Goal: Task Accomplishment & Management: Complete application form

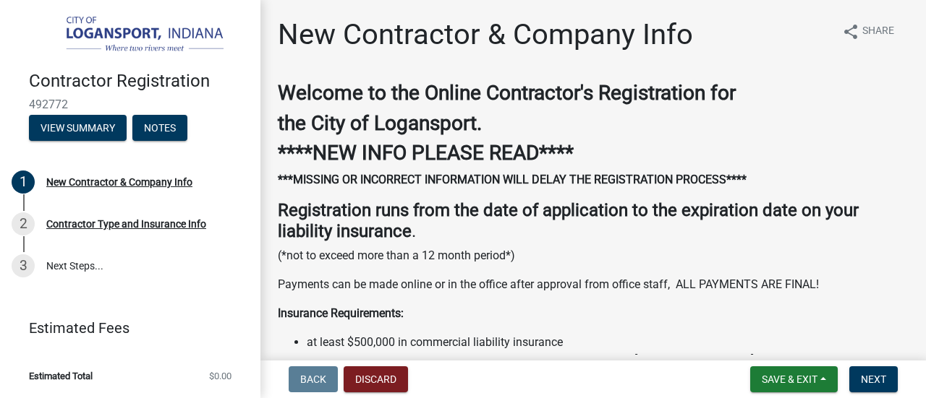
select select "IN"
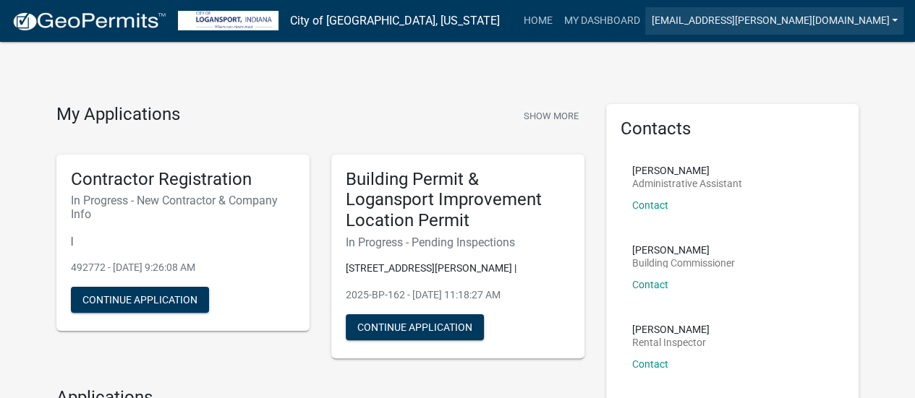
click at [880, 16] on link "[EMAIL_ADDRESS][PERSON_NAME][DOMAIN_NAME]" at bounding box center [774, 20] width 258 height 27
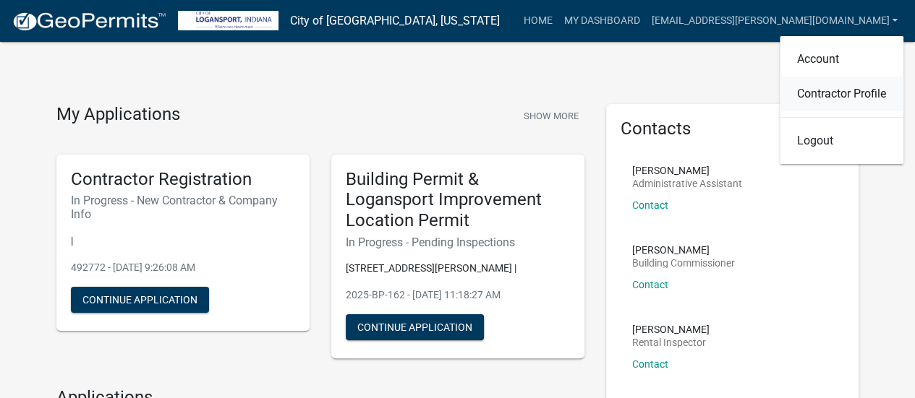
click at [865, 87] on link "Contractor Profile" at bounding box center [842, 94] width 124 height 35
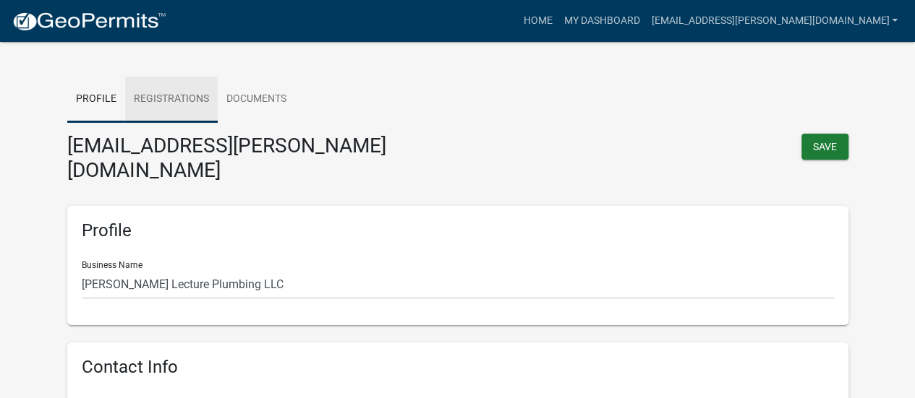
click at [162, 101] on link "Registrations" at bounding box center [171, 100] width 93 height 46
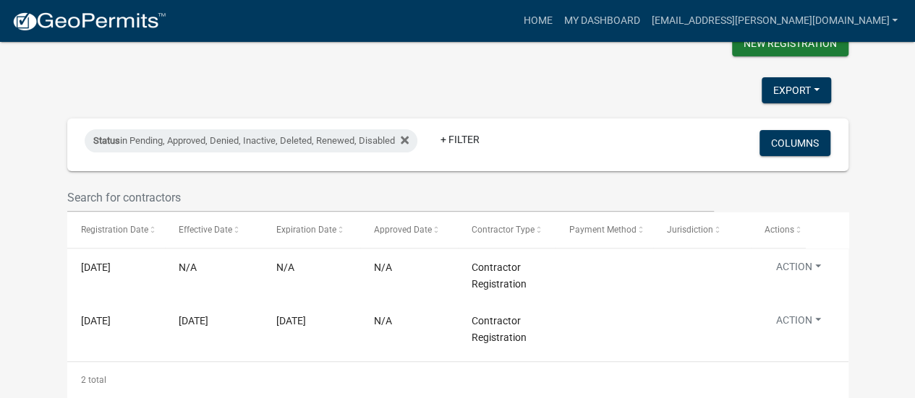
scroll to position [110, 0]
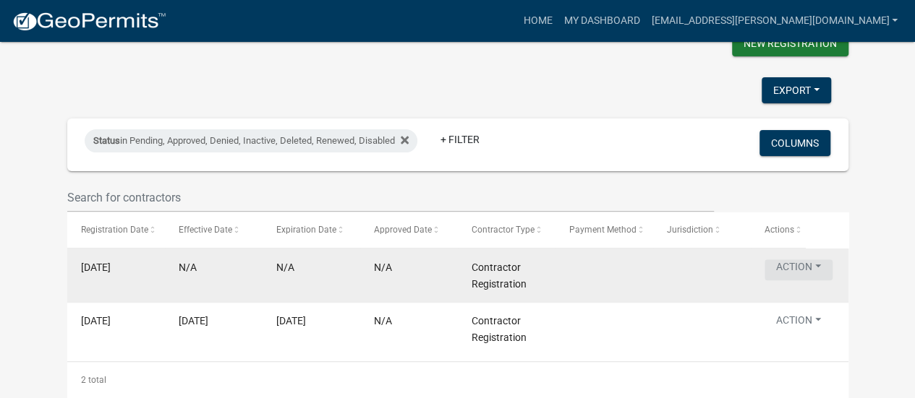
click at [809, 260] on button "Action" at bounding box center [798, 270] width 68 height 21
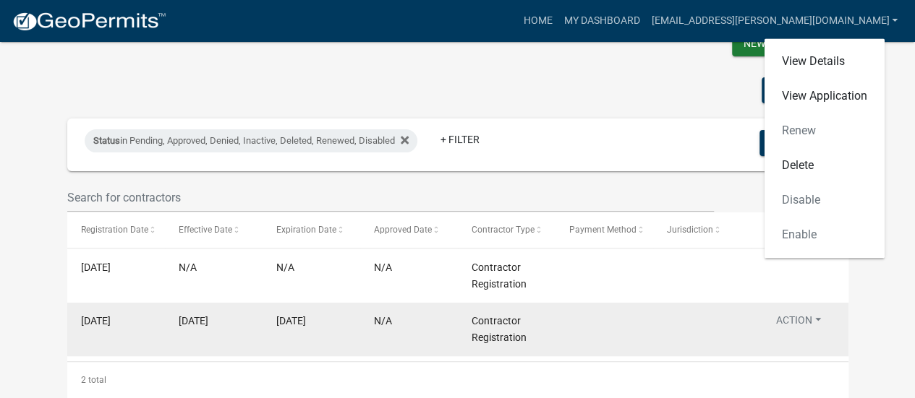
click at [733, 303] on datatable-body-cell at bounding box center [702, 330] width 98 height 54
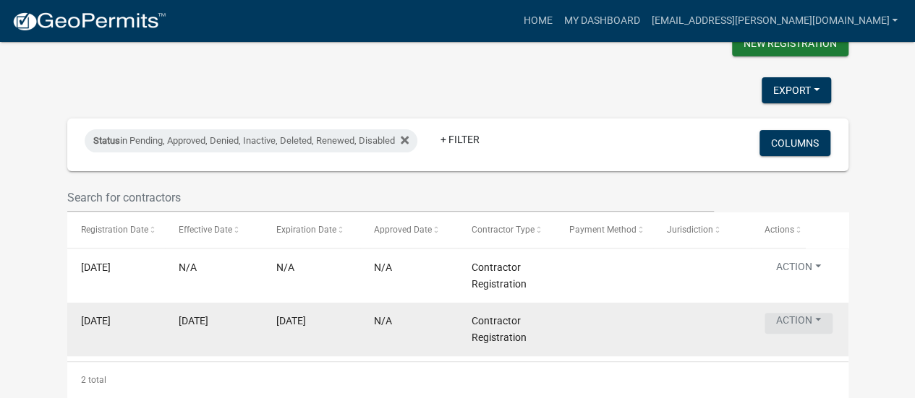
click at [794, 320] on button "Action" at bounding box center [798, 323] width 68 height 21
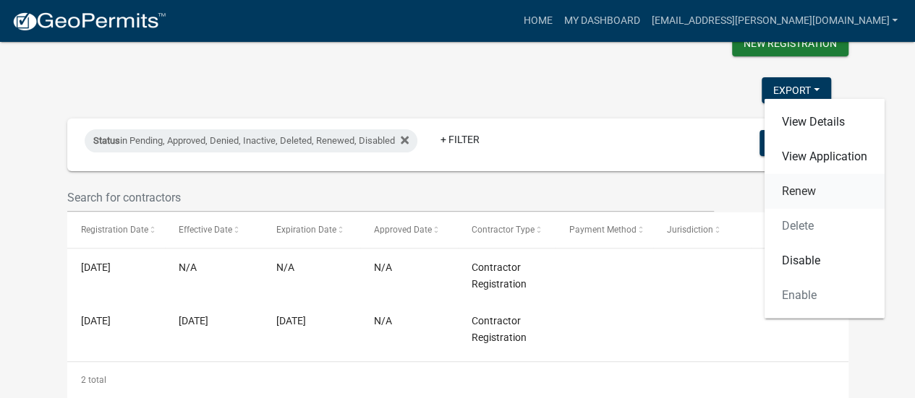
click at [815, 182] on link "Renew" at bounding box center [824, 191] width 120 height 35
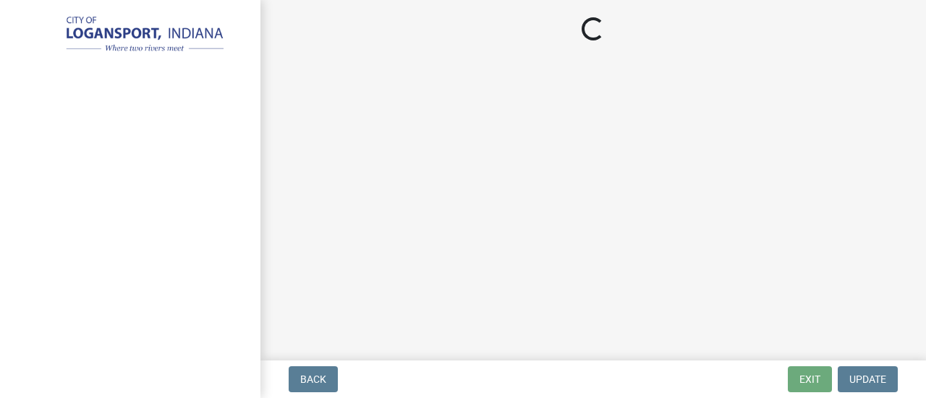
select select "IN"
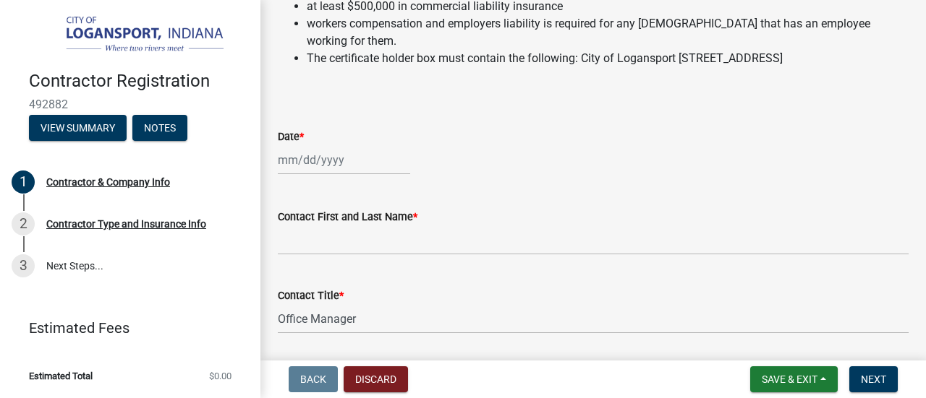
scroll to position [488, 0]
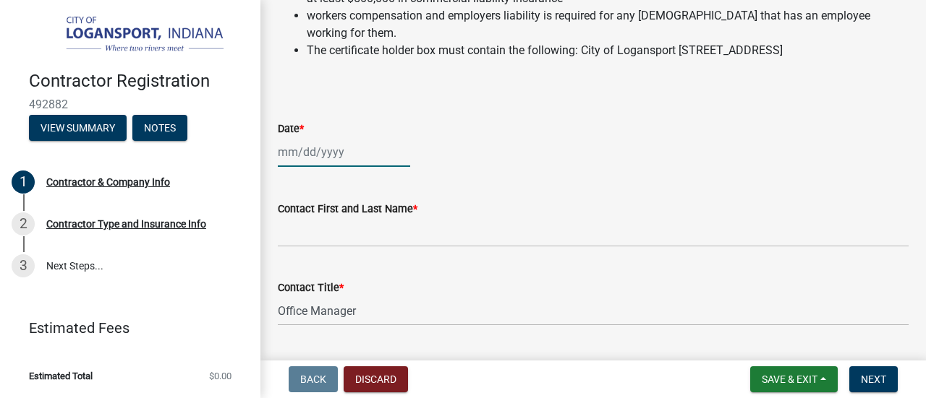
click at [291, 166] on div at bounding box center [344, 152] width 132 height 30
select select "10"
select select "2025"
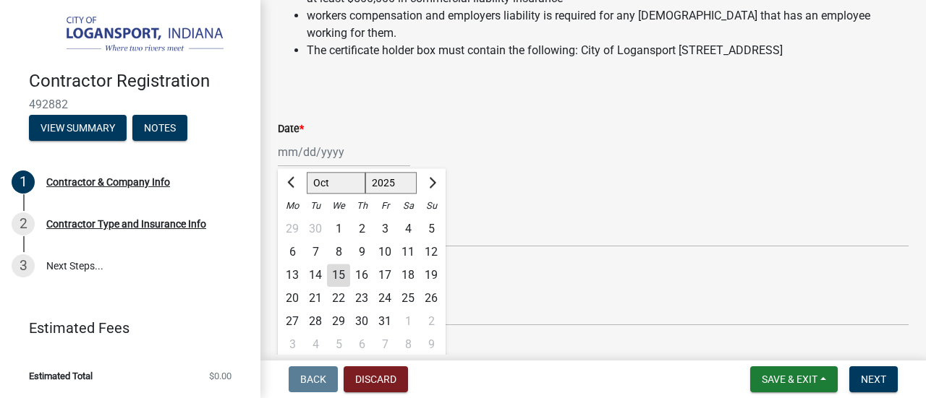
click at [335, 283] on div "15" at bounding box center [338, 275] width 23 height 23
type input "[DATE]"
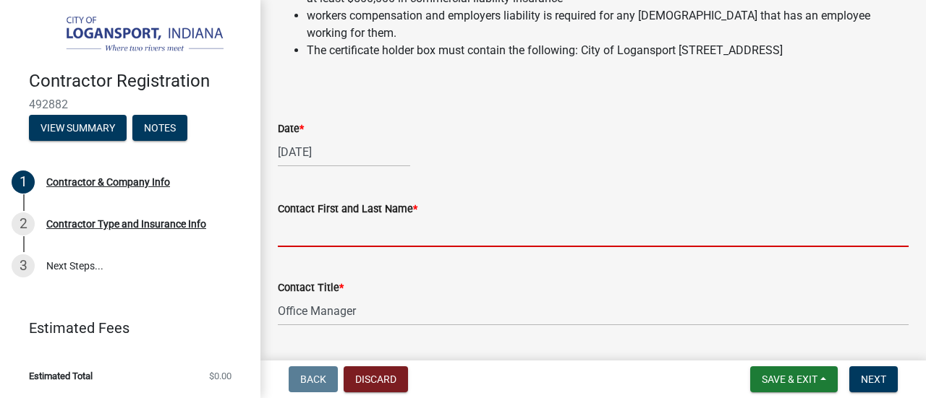
click at [358, 247] on input "Contact First and Last Name *" at bounding box center [593, 233] width 631 height 30
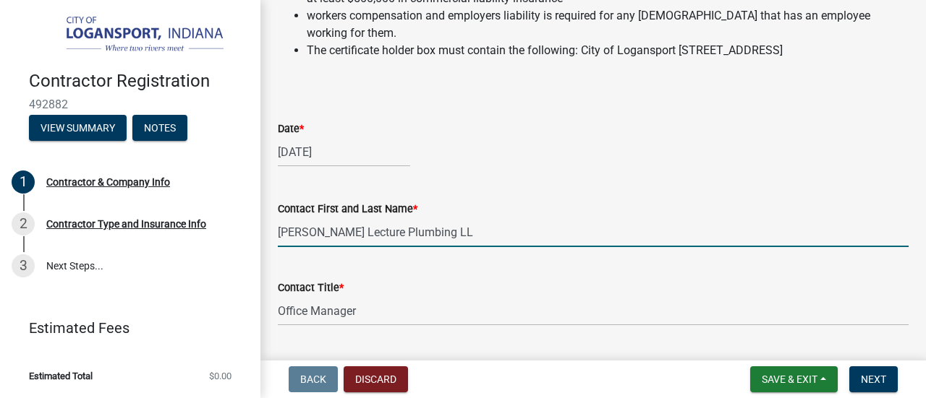
type input "[PERSON_NAME] Lecture Plumbing LLC"
drag, startPoint x: 512, startPoint y: 249, endPoint x: 124, endPoint y: 286, distance: 389.4
click at [124, 286] on div "Contractor Registration 492882 View Summary Notes 1 Contractor & Company Info 2…" at bounding box center [463, 199] width 926 height 398
type input "[PERSON_NAME]"
click at [622, 214] on div "Contact First and Last Name *" at bounding box center [593, 208] width 631 height 17
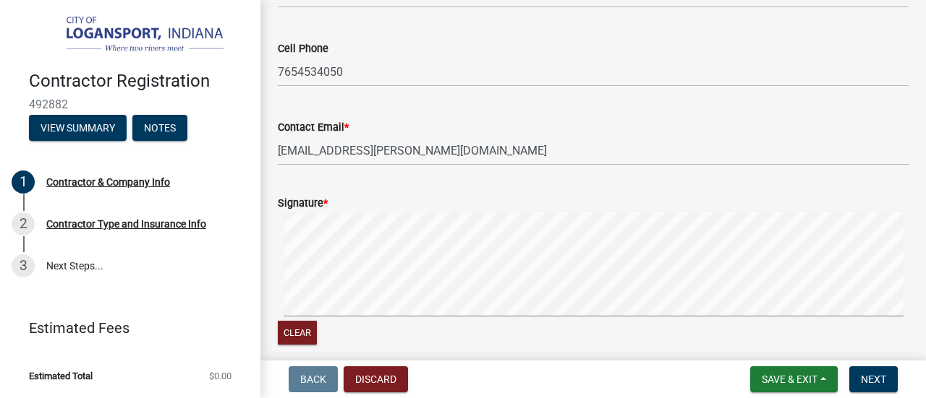
scroll to position [1449, 0]
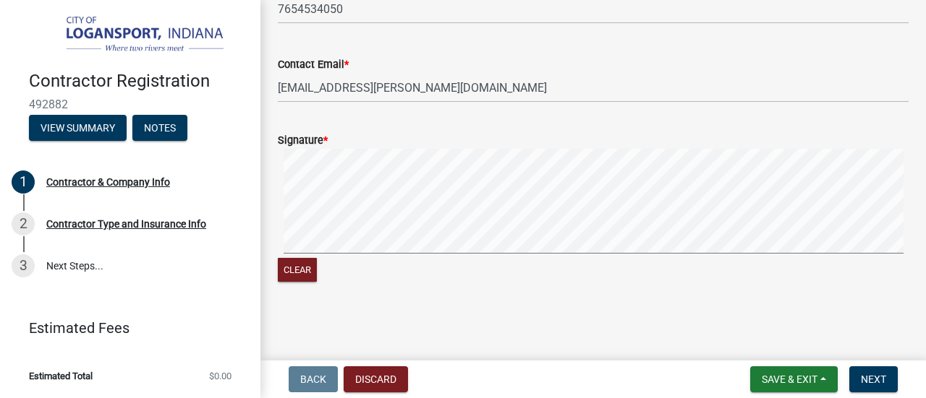
click at [642, 127] on form "Signature * Clear" at bounding box center [593, 199] width 631 height 171
click at [877, 370] on button "Next" at bounding box center [873, 380] width 48 height 26
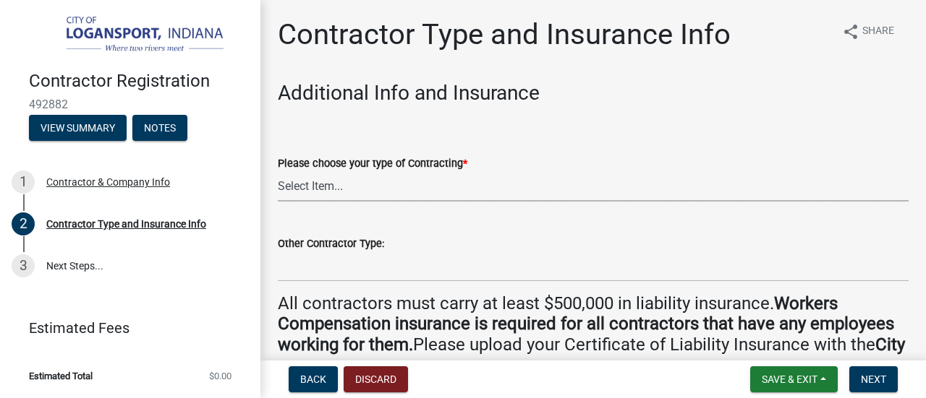
click at [358, 192] on select "Select Item... Plumber General HVAC Other Roofer Tree Service Demolition" at bounding box center [593, 187] width 631 height 30
click at [278, 172] on select "Select Item... Plumber General HVAC Other Roofer Tree Service Demolition" at bounding box center [593, 187] width 631 height 30
select select "29f819c5-39ac-4382-856d-46ce75f9554b"
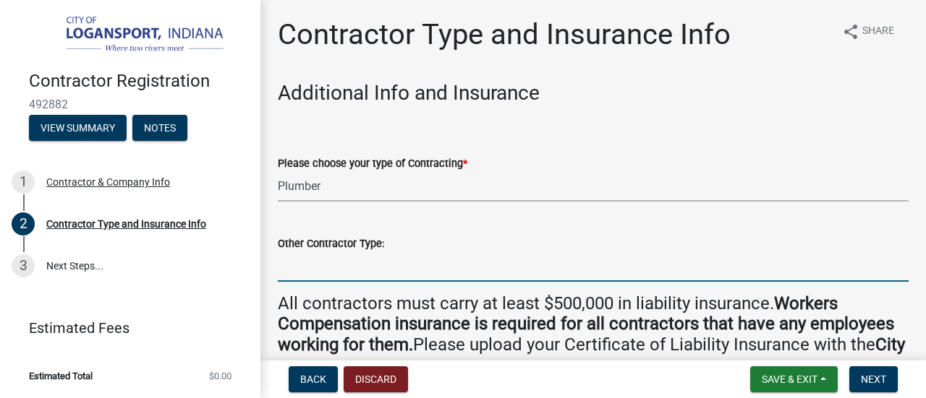
click at [419, 264] on input "Other Contractor Type:" at bounding box center [593, 267] width 631 height 30
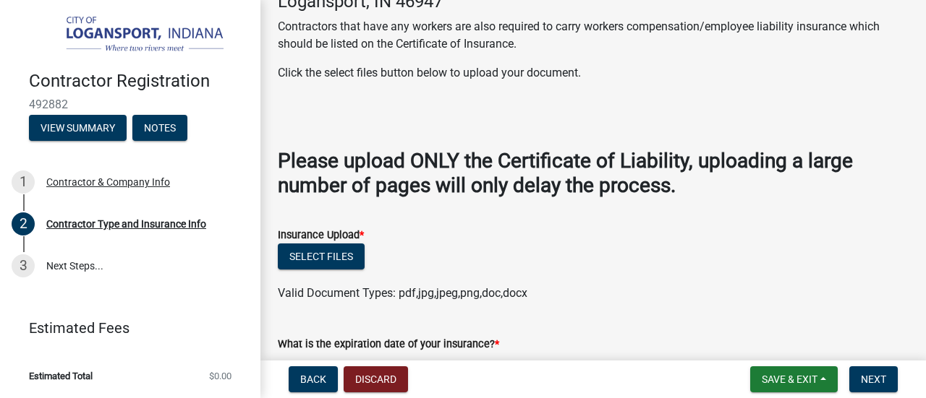
scroll to position [451, 0]
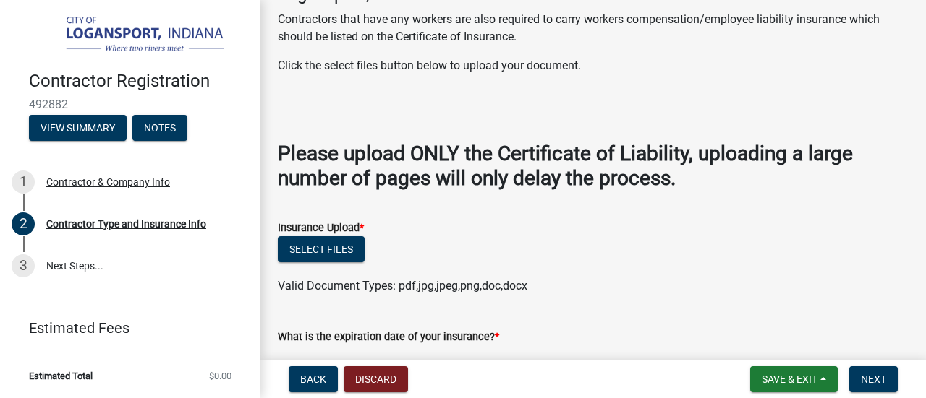
type input "Excavation"
click at [331, 242] on button "Select files" at bounding box center [321, 249] width 87 height 26
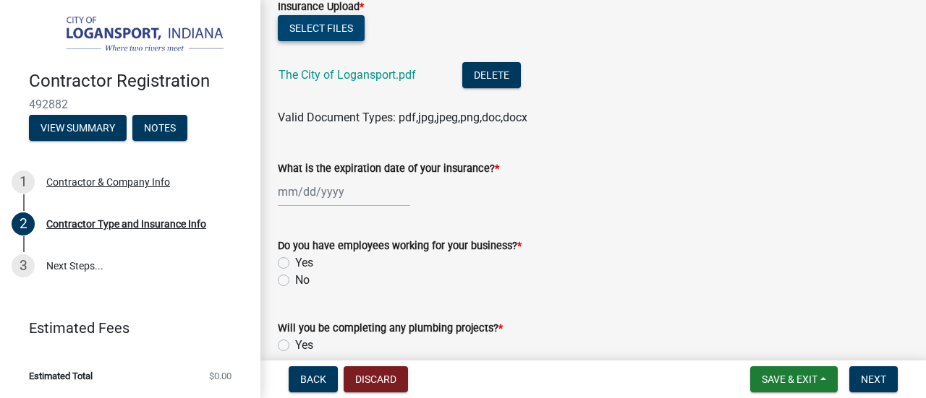
scroll to position [674, 0]
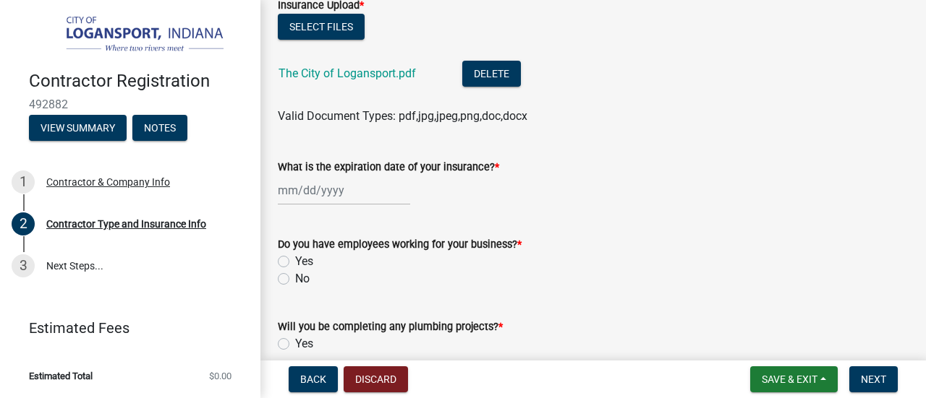
click at [649, 161] on div "What is the expiration date of your insurance? *" at bounding box center [593, 166] width 631 height 17
click at [355, 194] on div at bounding box center [344, 191] width 132 height 30
select select "10"
select select "2025"
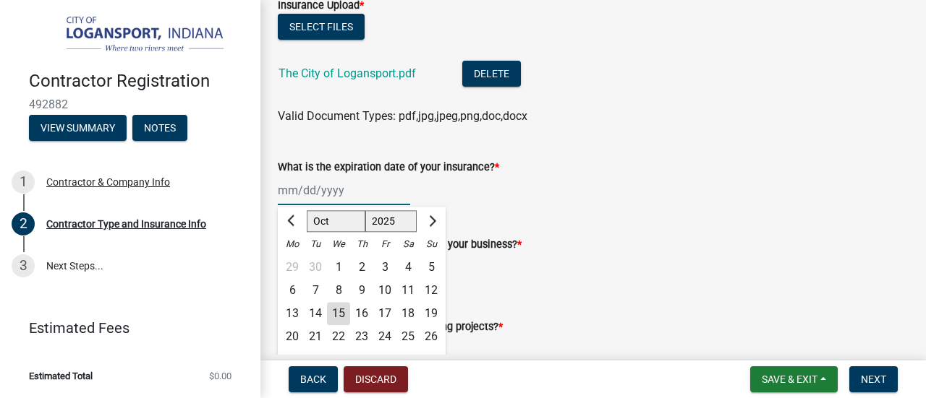
click at [283, 197] on input "What is the expiration date of your insurance? *" at bounding box center [344, 191] width 132 height 30
type input "11012025"
click at [557, 192] on div "11012025 [PERSON_NAME] Apr [PERSON_NAME][DATE] Oct Nov [DATE] 1526 1527 1528 15…" at bounding box center [593, 191] width 631 height 30
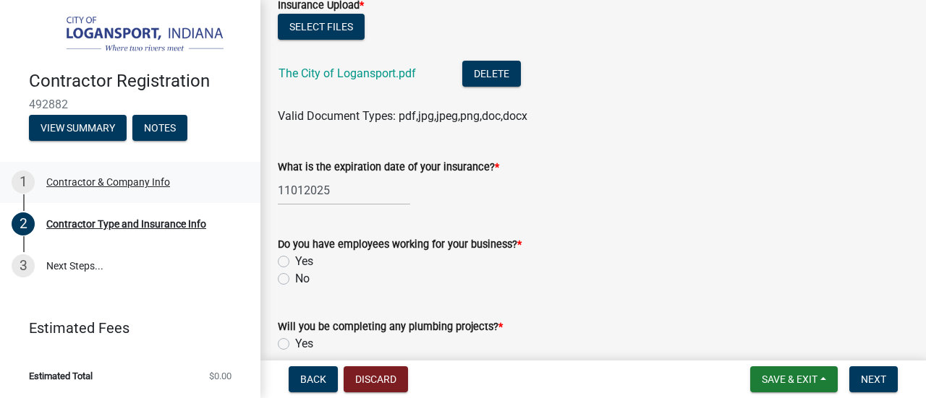
select select "10"
select select "2025"
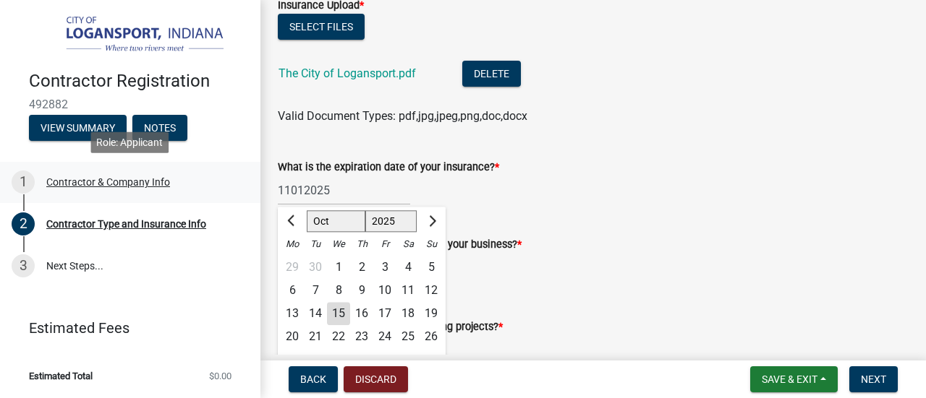
drag, startPoint x: 328, startPoint y: 194, endPoint x: 191, endPoint y: 186, distance: 137.6
click at [191, 186] on div "Contractor Registration 492882 View Summary Notes 1 Contractor & Company Info 2…" at bounding box center [463, 199] width 926 height 398
click at [432, 227] on button "Next month" at bounding box center [430, 221] width 17 height 23
select select "11"
click at [405, 266] on div "1" at bounding box center [407, 267] width 23 height 23
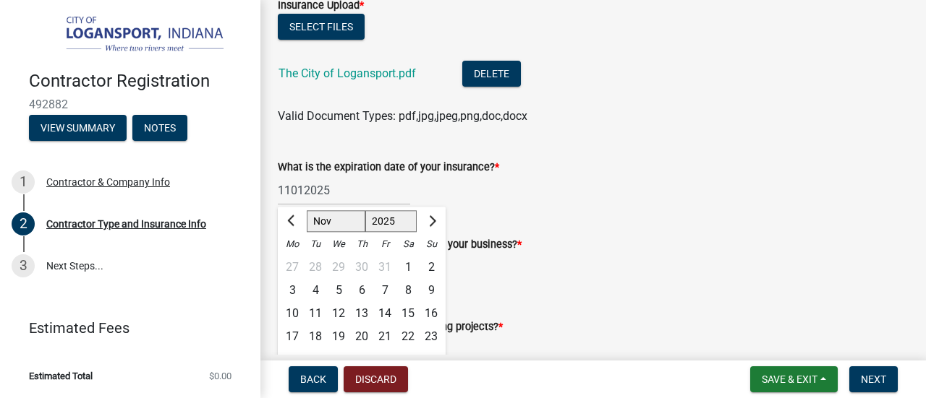
type input "[DATE]"
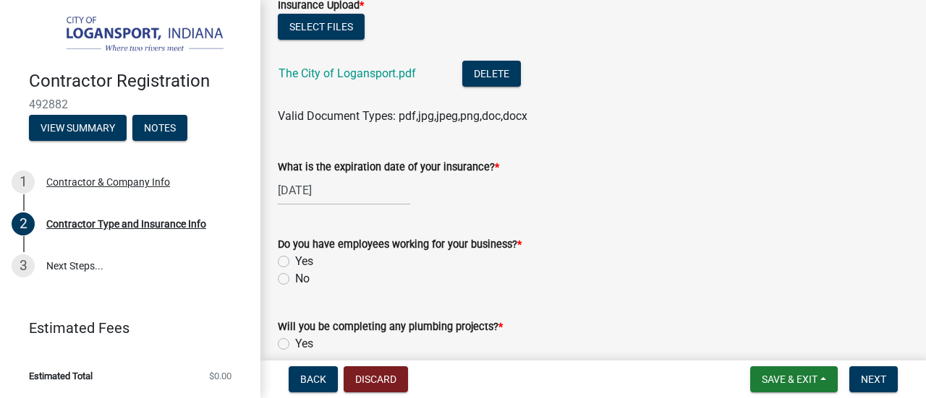
click at [295, 263] on label "Yes" at bounding box center [304, 261] width 18 height 17
click at [295, 263] on input "Yes" at bounding box center [299, 257] width 9 height 9
radio input "true"
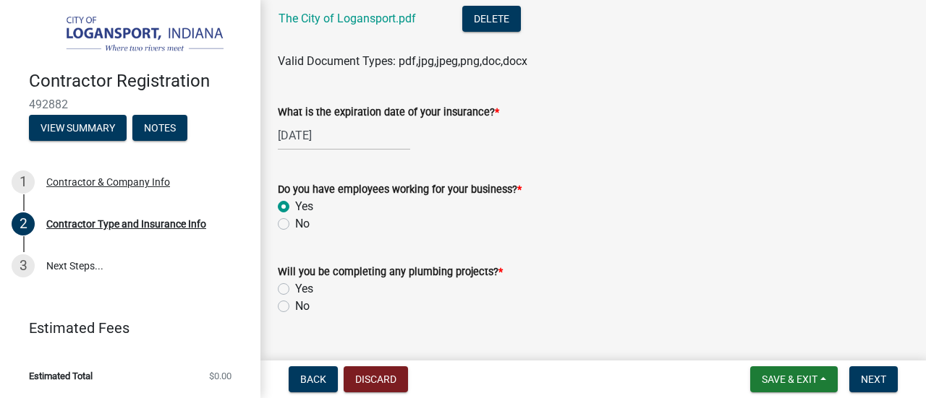
scroll to position [758, 0]
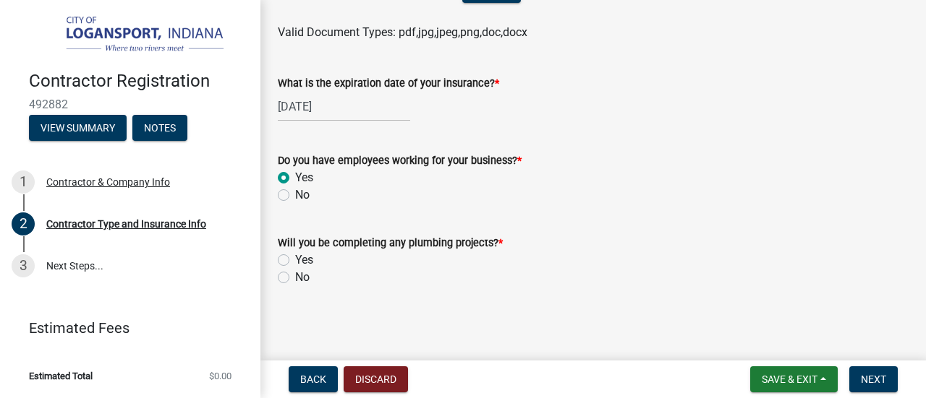
click at [295, 262] on label "Yes" at bounding box center [304, 260] width 18 height 17
click at [295, 261] on input "Yes" at bounding box center [299, 256] width 9 height 9
radio input "true"
click at [862, 377] on span "Next" at bounding box center [873, 380] width 25 height 12
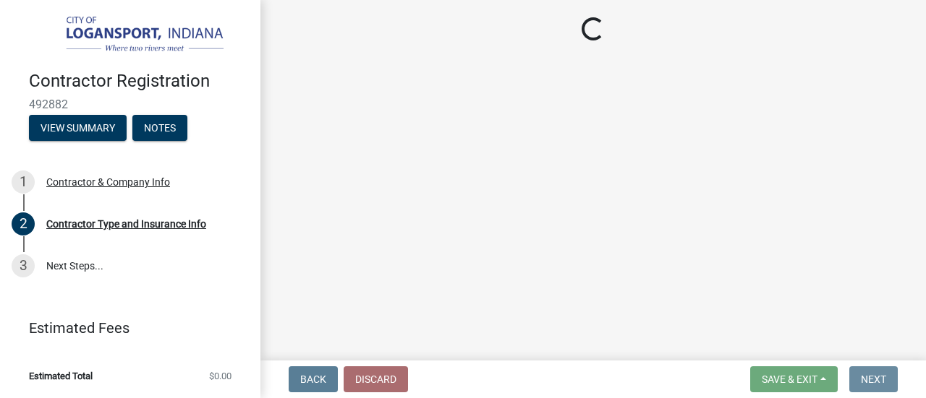
scroll to position [0, 0]
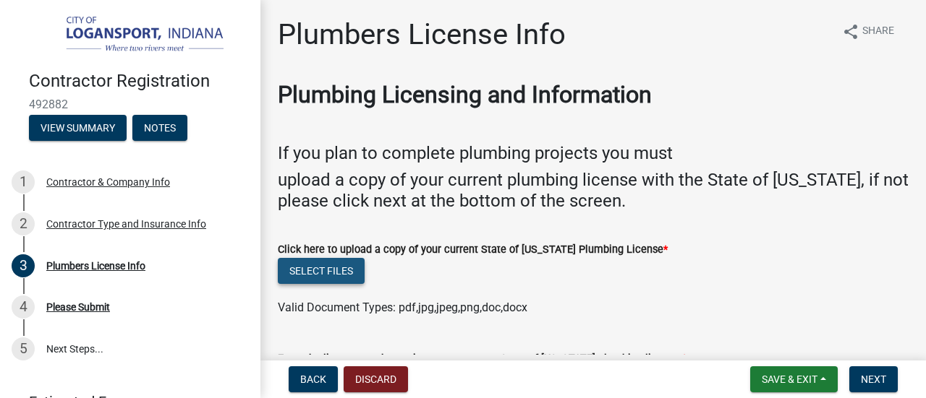
click at [359, 264] on button "Select files" at bounding box center [321, 271] width 87 height 26
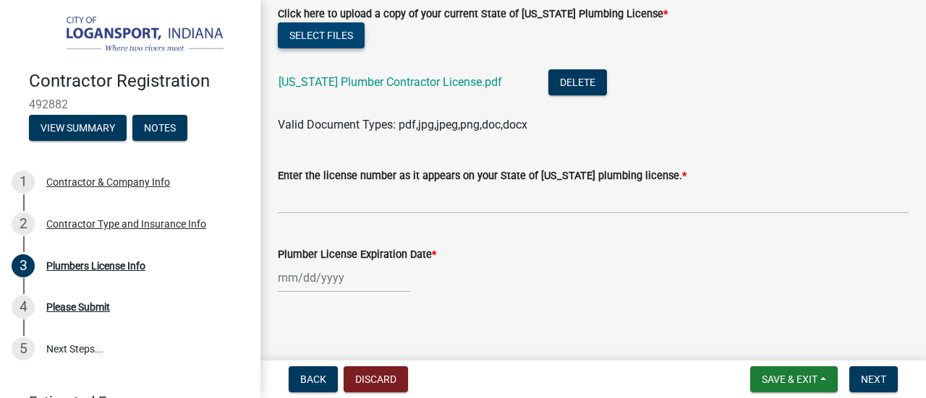
scroll to position [242, 0]
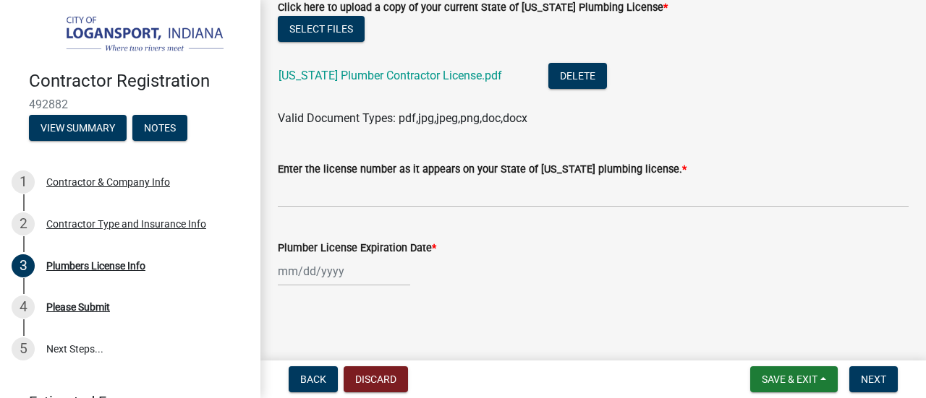
click at [699, 159] on div "Enter the license number as it appears on your State of [US_STATE] plumbing lic…" at bounding box center [593, 173] width 631 height 67
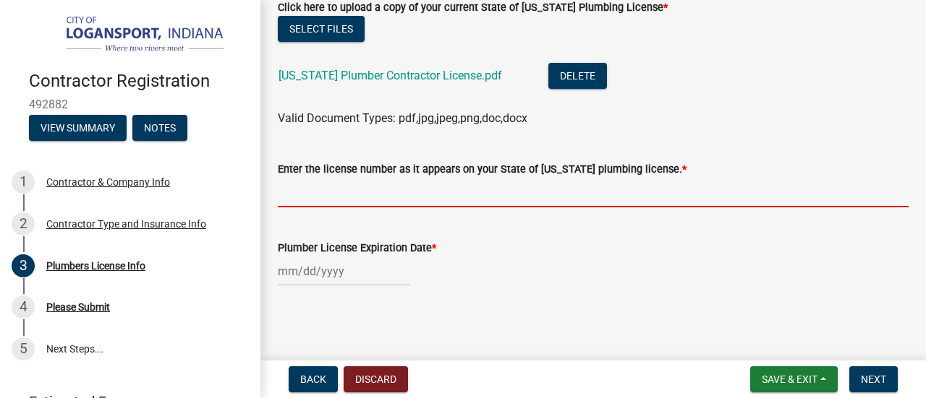
click at [367, 196] on input "Enter the license number as it appears on your State of [US_STATE] plumbing lic…" at bounding box center [593, 193] width 631 height 30
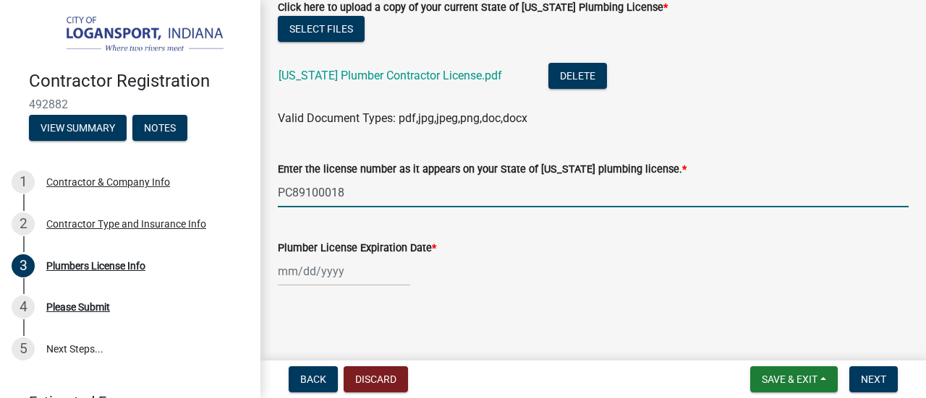
type input "PC89100018"
click at [283, 276] on div at bounding box center [344, 272] width 132 height 30
select select "10"
select select "2025"
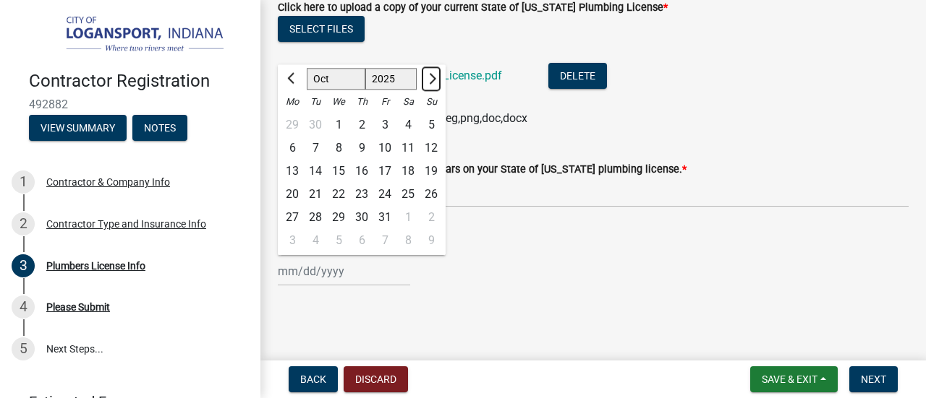
click at [431, 78] on span "Next month" at bounding box center [430, 78] width 11 height 11
click at [427, 79] on span "Next month" at bounding box center [430, 78] width 11 height 11
select select "12"
click at [332, 222] on div "31" at bounding box center [338, 217] width 23 height 23
type input "[DATE]"
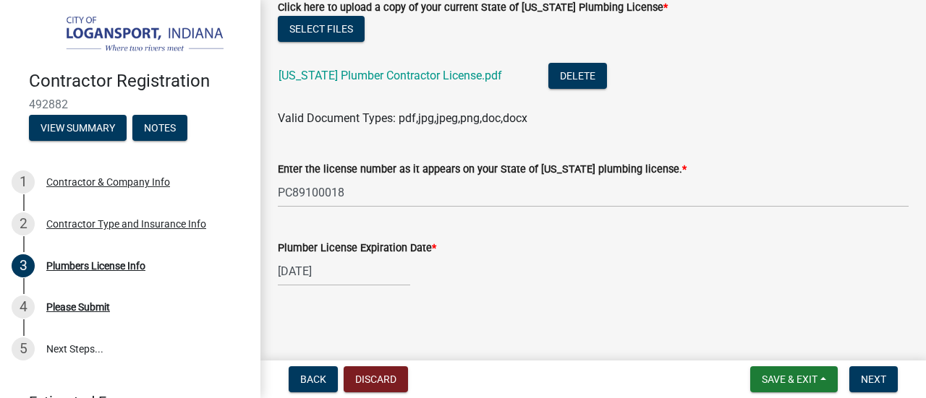
click at [507, 265] on div "[DATE]" at bounding box center [593, 272] width 631 height 30
click at [882, 383] on span "Next" at bounding box center [873, 380] width 25 height 12
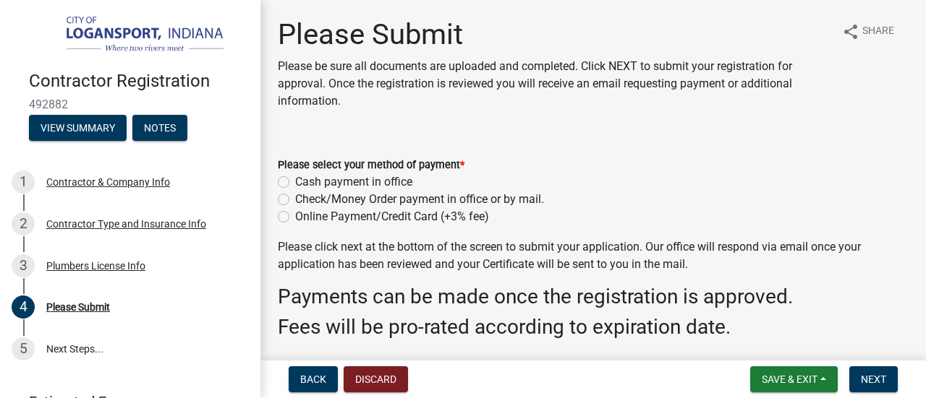
click at [295, 199] on label "Check/Money Order payment in office or by mail." at bounding box center [419, 199] width 249 height 17
click at [295, 199] on input "Check/Money Order payment in office or by mail." at bounding box center [299, 195] width 9 height 9
radio input "true"
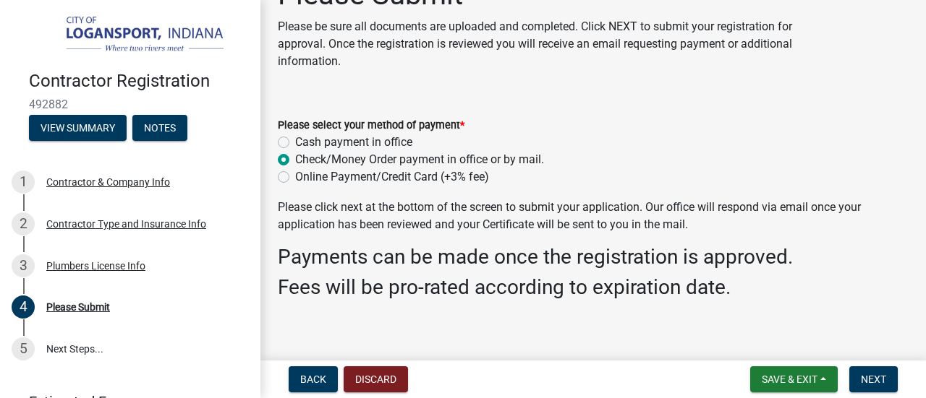
scroll to position [52, 0]
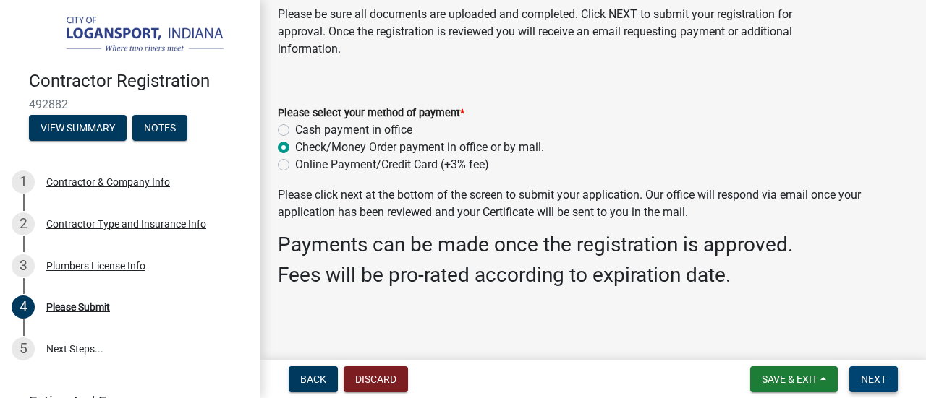
click at [873, 379] on span "Next" at bounding box center [873, 380] width 25 height 12
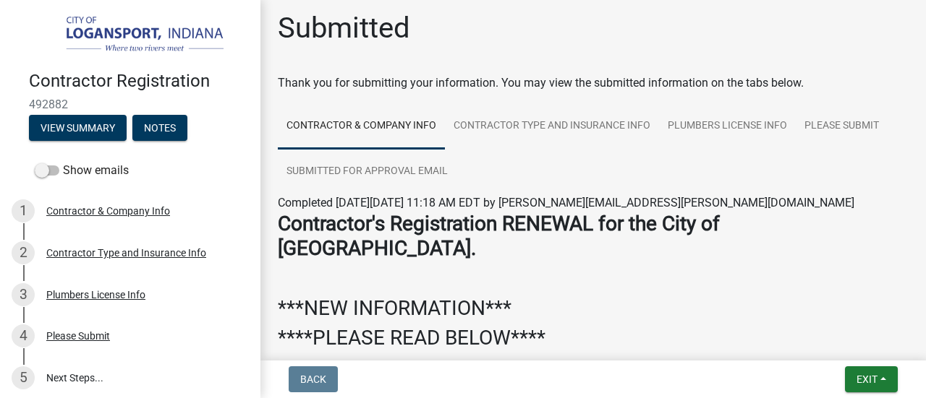
scroll to position [0, 0]
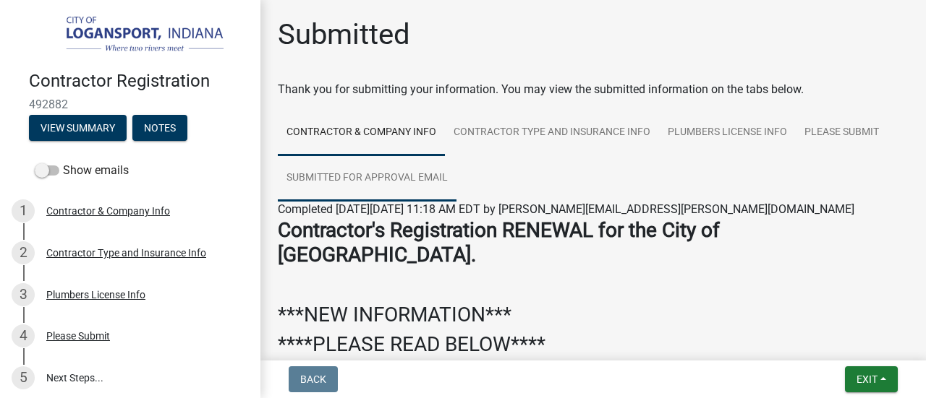
click at [411, 184] on link "SUBMITTED FOR APPROVAL EMAIL" at bounding box center [367, 178] width 179 height 46
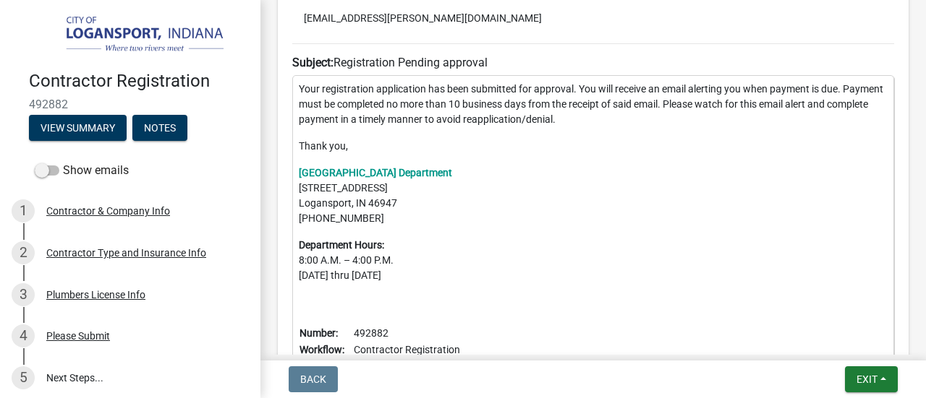
scroll to position [361, 0]
